Goal: Check status: Check status

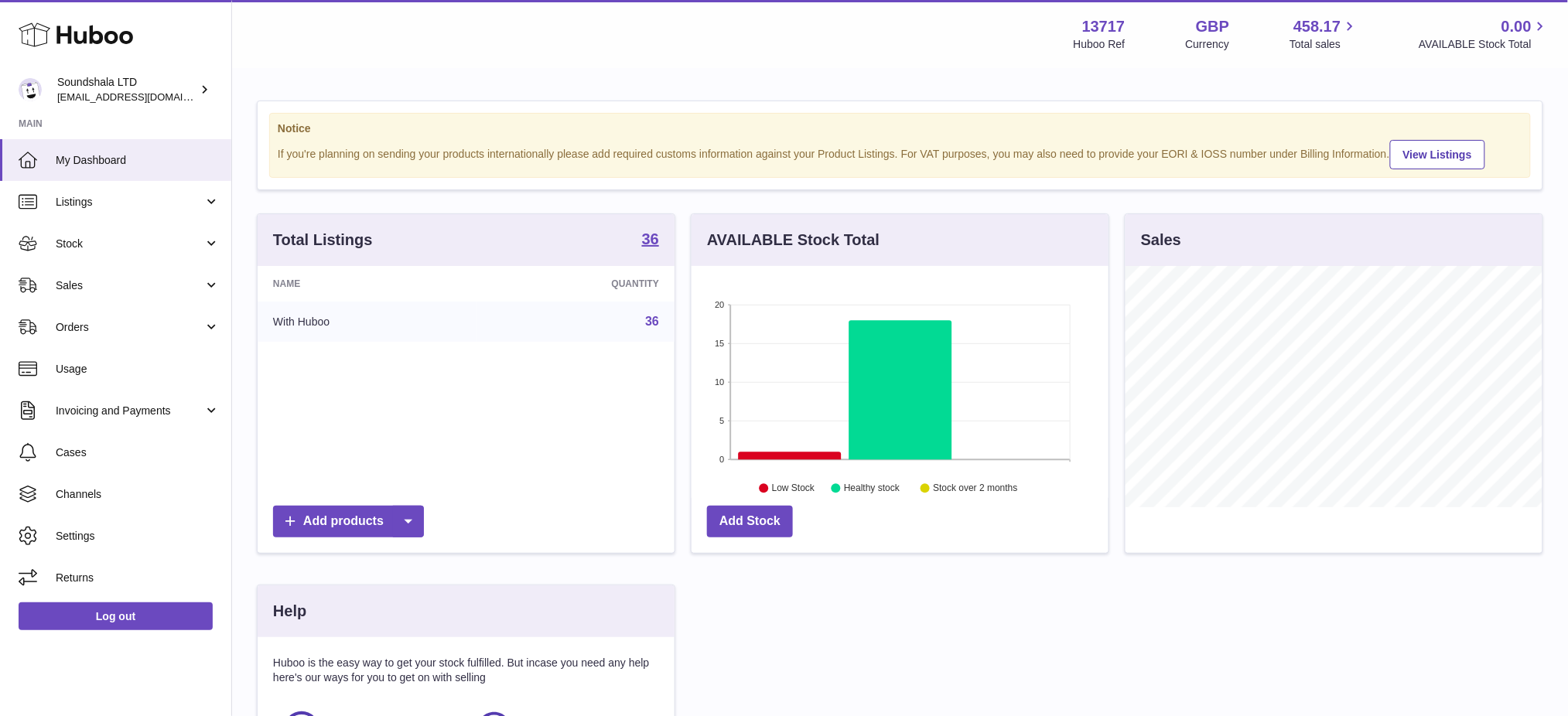
scroll to position [240, 417]
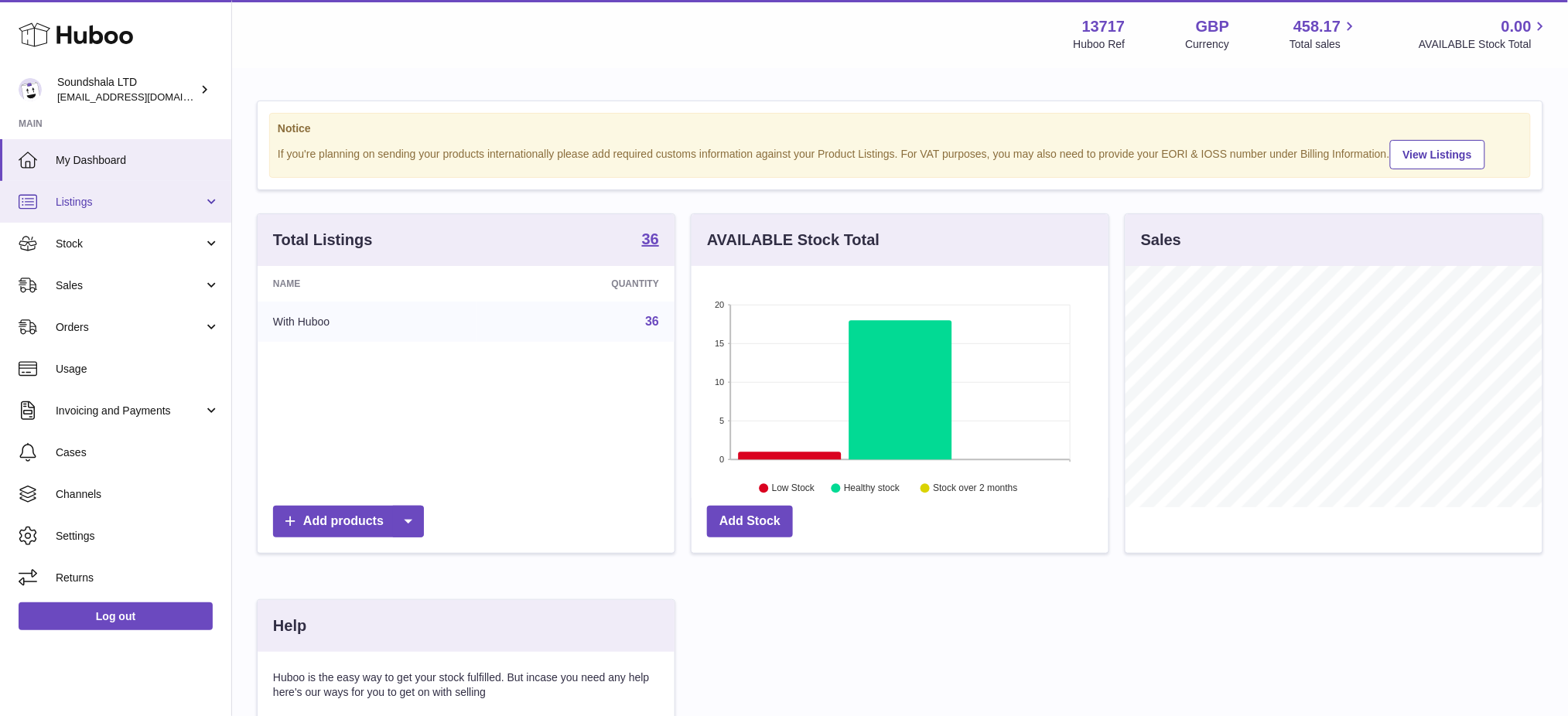
click at [87, 205] on span "Listings" at bounding box center [130, 202] width 148 height 15
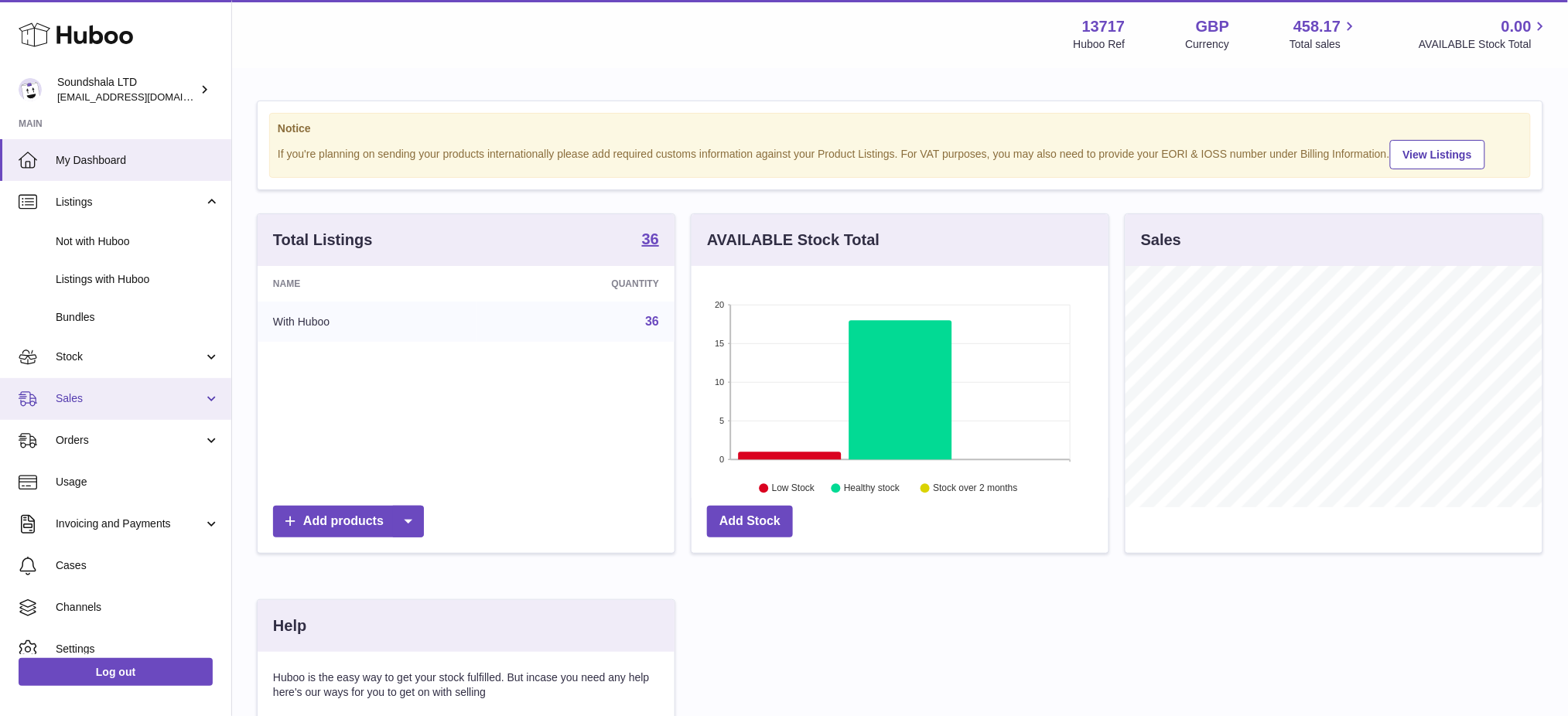
click at [100, 393] on span "Sales" at bounding box center [130, 399] width 148 height 15
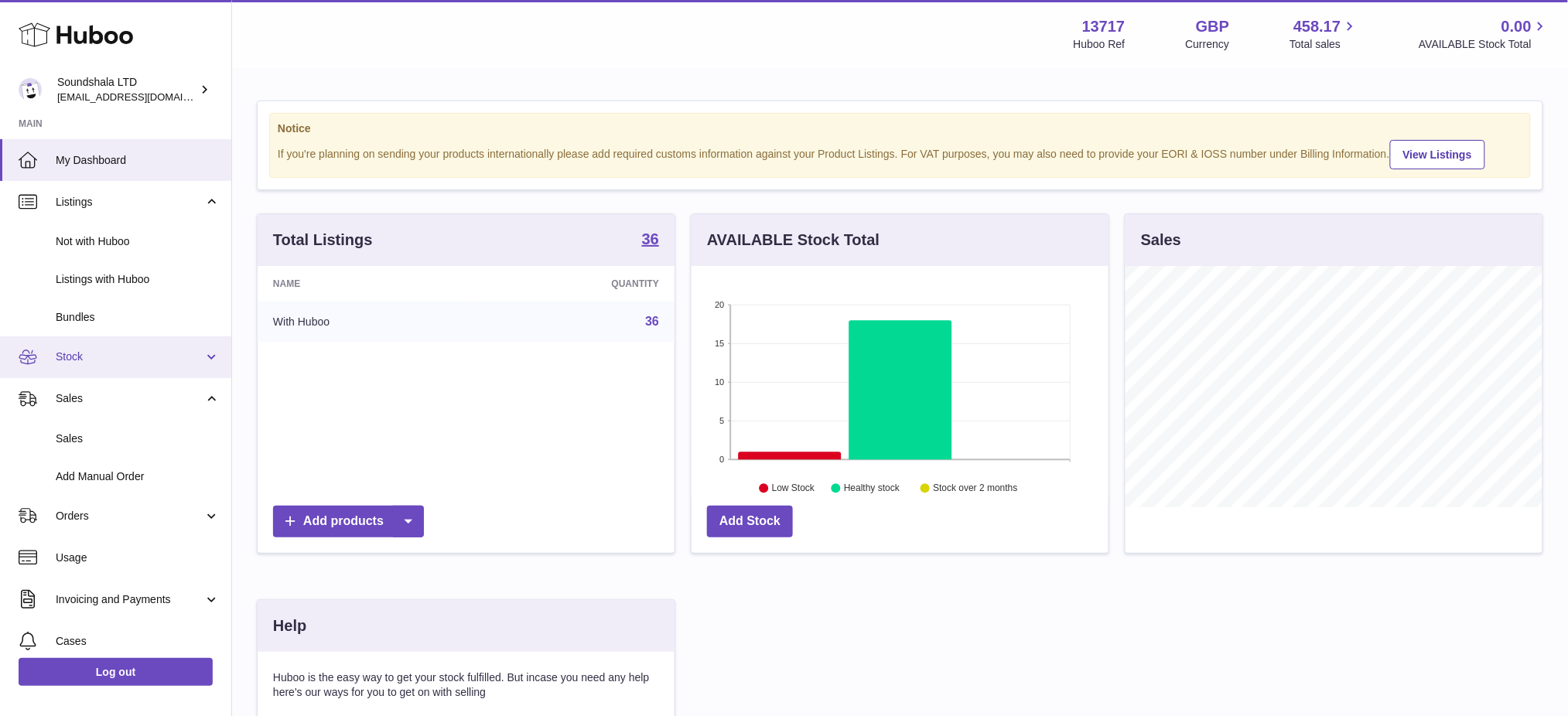
click at [109, 344] on link "Stock" at bounding box center [116, 357] width 232 height 42
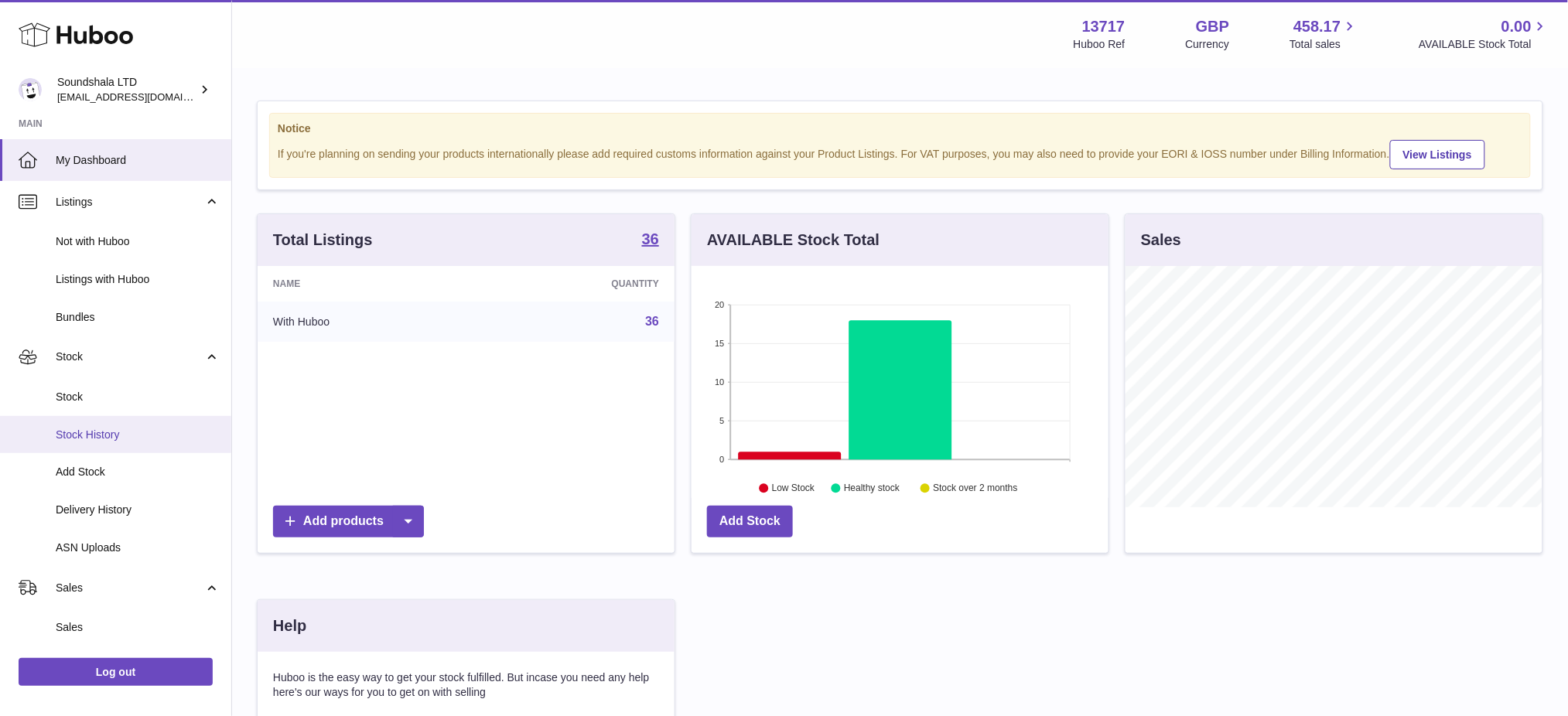
click at [118, 441] on span "Stock History" at bounding box center [138, 435] width 164 height 15
drag, startPoint x: 118, startPoint y: 441, endPoint x: 79, endPoint y: 440, distance: 39.0
click at [79, 440] on span "Stock History" at bounding box center [138, 435] width 164 height 15
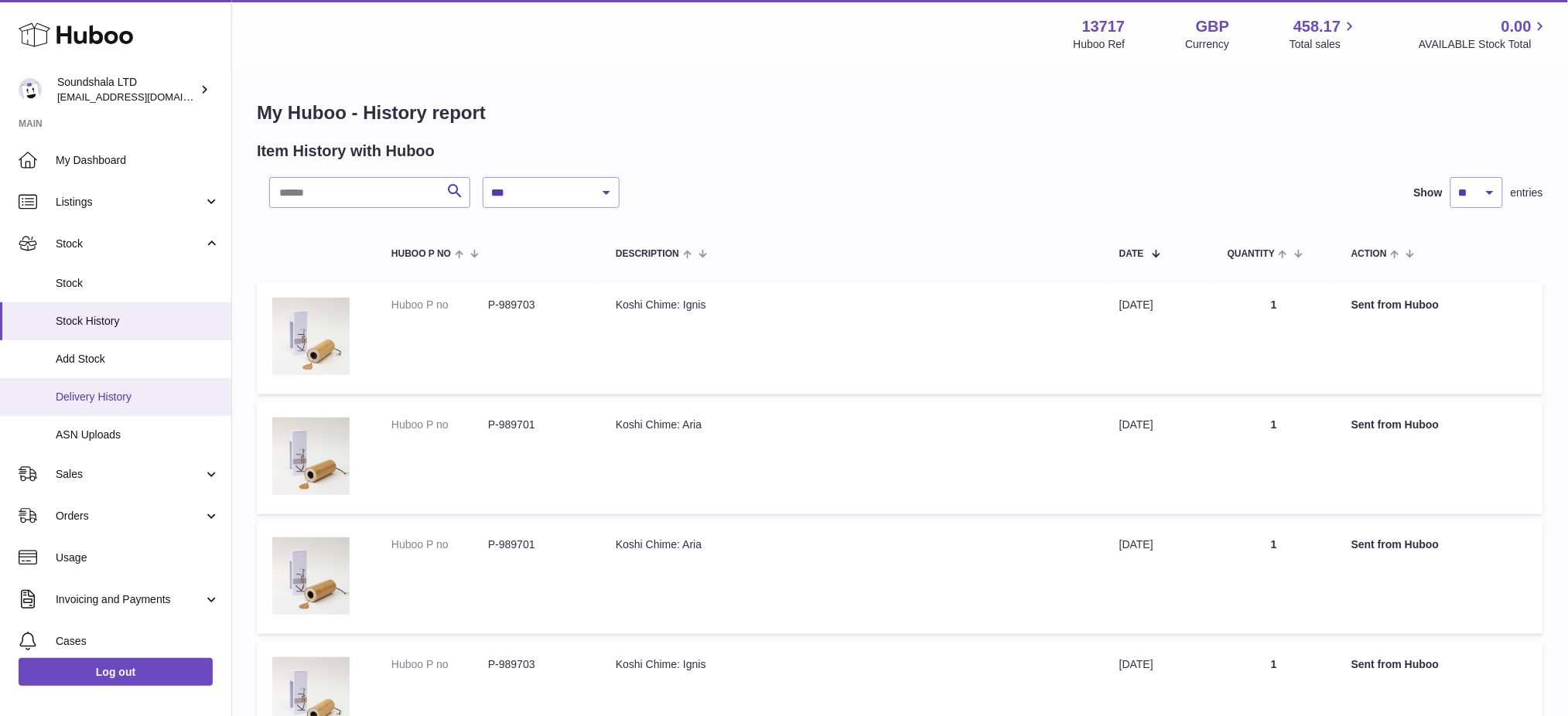
click at [124, 390] on span "Delivery History" at bounding box center [138, 397] width 164 height 15
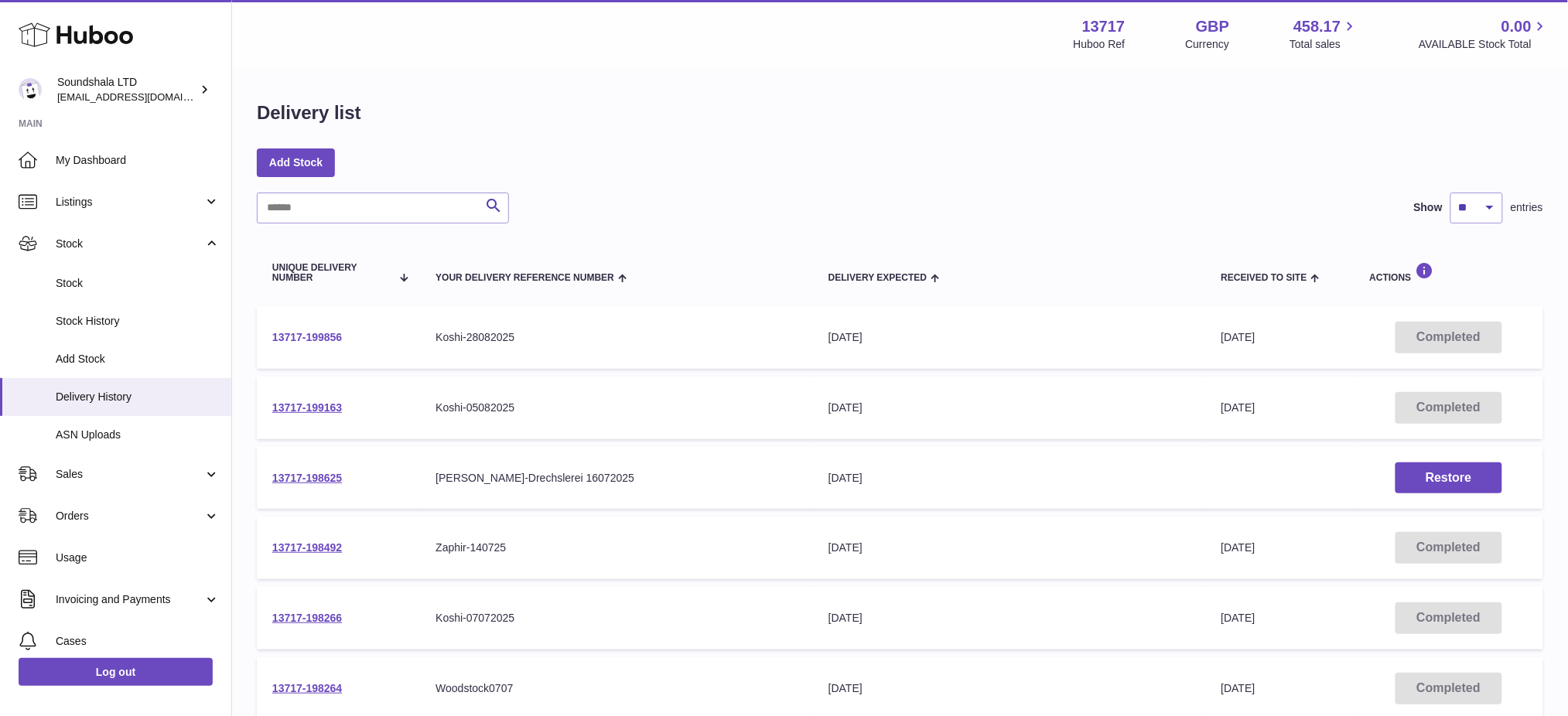
click at [313, 339] on link "13717-199856" at bounding box center [307, 337] width 69 height 13
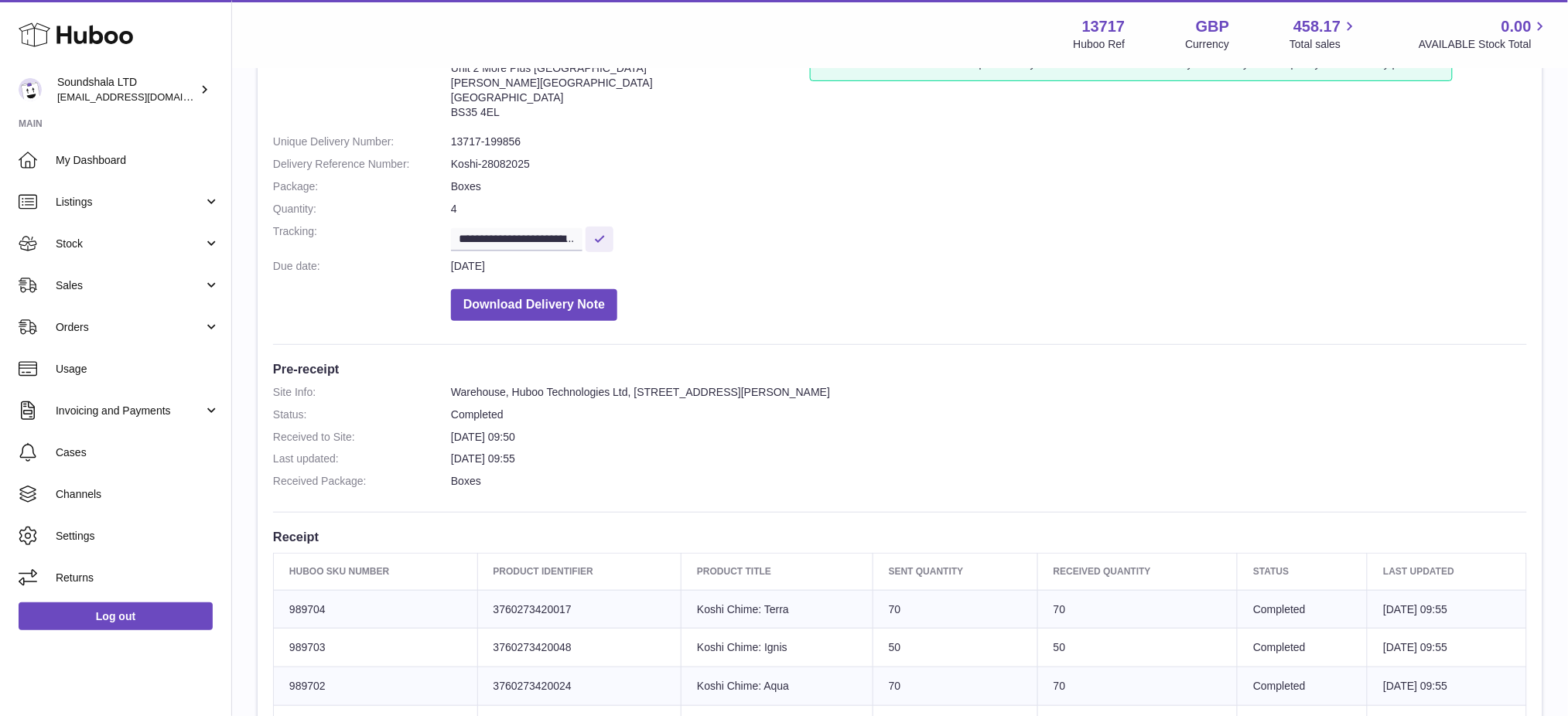
scroll to position [21, 0]
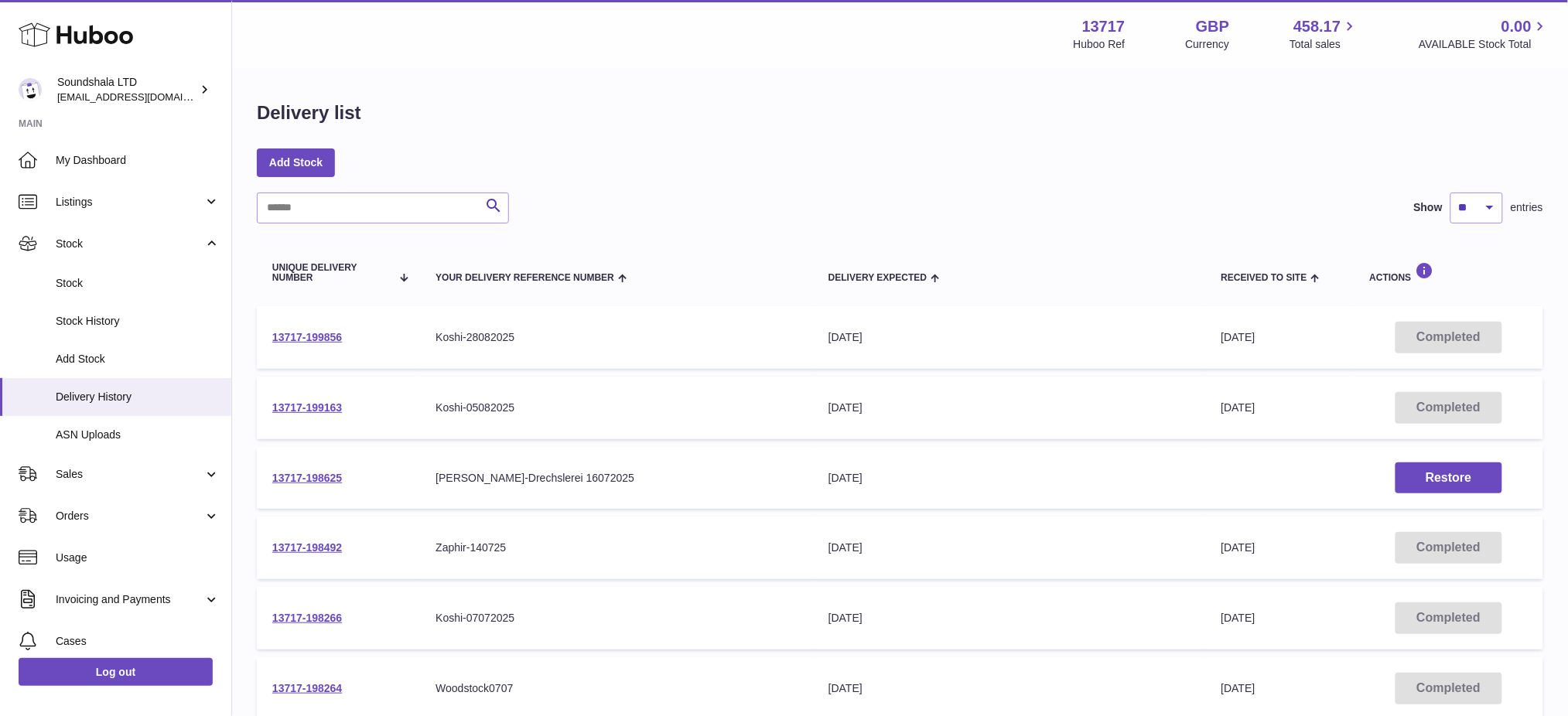
drag, startPoint x: 373, startPoint y: 332, endPoint x: 266, endPoint y: 336, distance: 107.1
click at [266, 336] on td "13717-199856" at bounding box center [338, 338] width 163 height 63
copy link "13717-199856"
